Goal: Task Accomplishment & Management: Complete application form

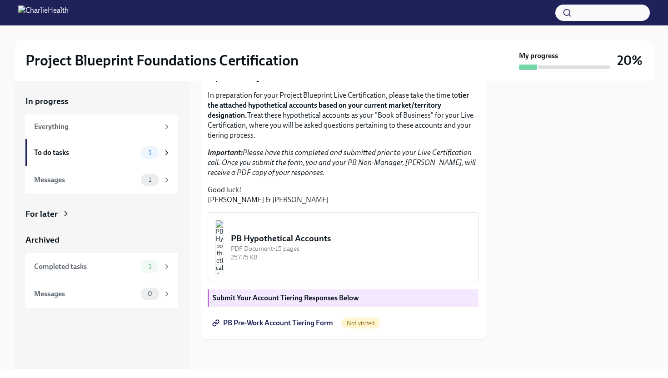
scroll to position [168, 0]
click at [224, 274] on img "button" at bounding box center [219, 247] width 8 height 55
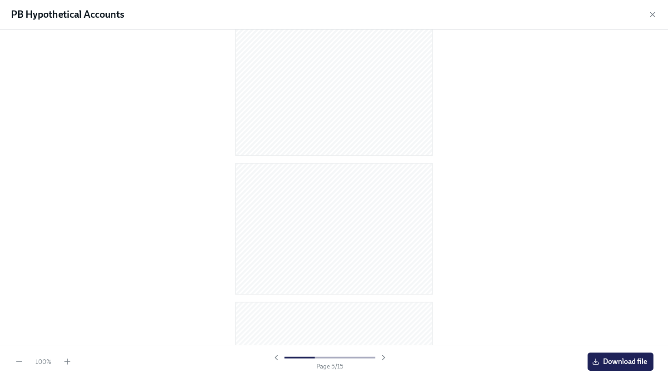
scroll to position [0, 0]
click at [653, 8] on div "PB Hypothetical Accounts" at bounding box center [334, 15] width 668 height 30
click at [655, 12] on icon "button" at bounding box center [652, 14] width 5 height 5
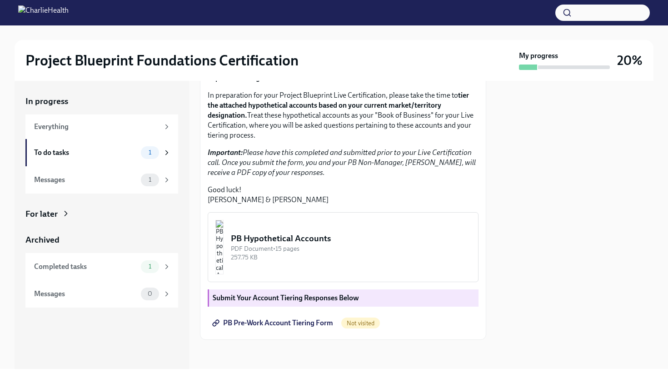
scroll to position [187, 0]
click at [308, 324] on span "PB Pre-Work Account Tiering Form" at bounding box center [273, 322] width 119 height 9
click at [129, 180] on div "Messages" at bounding box center [85, 180] width 103 height 10
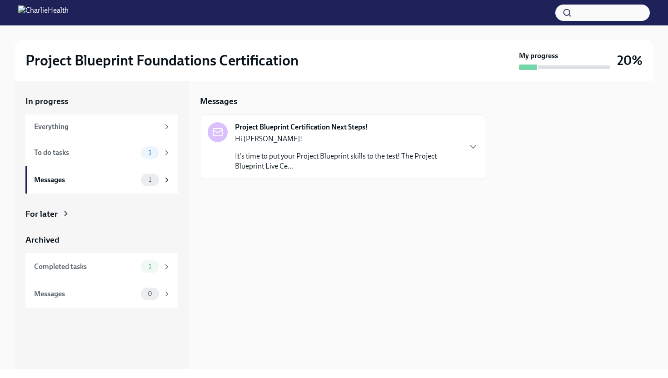
click at [319, 152] on p "It's time to put your Project Blueprint skills to the test! The Project Bluepri…" at bounding box center [347, 161] width 225 height 20
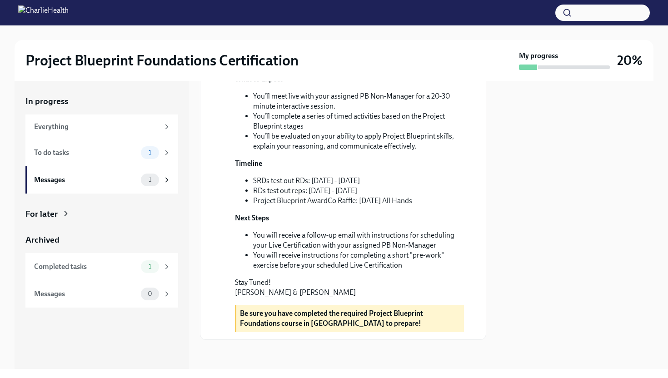
scroll to position [235, 0]
click at [123, 130] on div "Everything" at bounding box center [96, 127] width 125 height 10
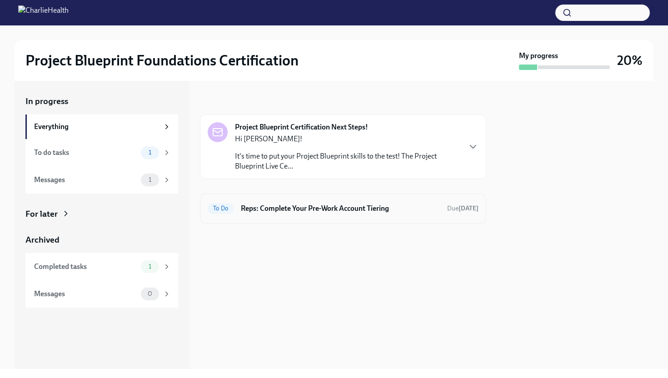
click at [294, 214] on div "To Do Reps: Complete Your Pre-Work Account Tiering Due [DATE]" at bounding box center [343, 208] width 271 height 15
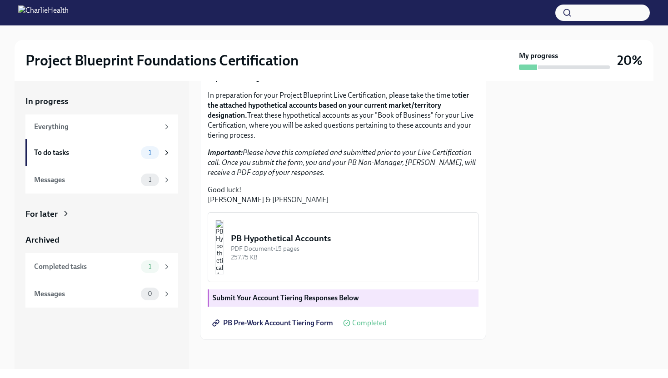
scroll to position [187, 0]
